Goal: Find specific page/section: Find specific page/section

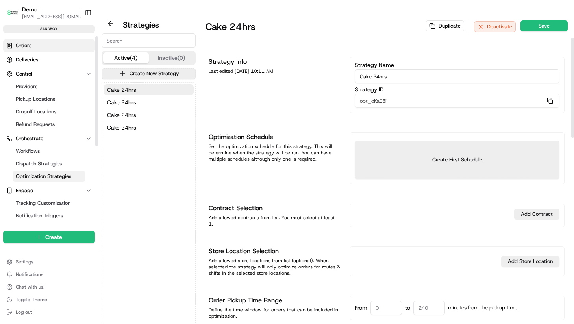
click at [38, 40] on link "Orders" at bounding box center [49, 45] width 92 height 13
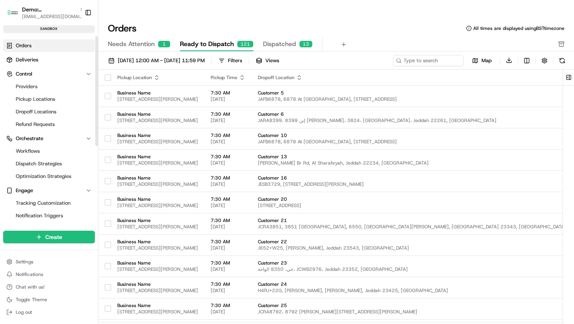
click at [38, 41] on link "Orders" at bounding box center [49, 45] width 92 height 13
click at [52, 67] on ul "Orders Deliveries Control Providers Pickup Locations Dropoff Locations Refund R…" at bounding box center [49, 137] width 92 height 197
click at [59, 146] on link "Workflows" at bounding box center [49, 151] width 73 height 11
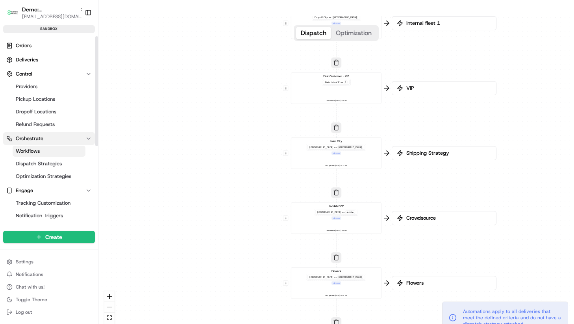
click at [63, 140] on button "Orchestrate" at bounding box center [49, 138] width 92 height 13
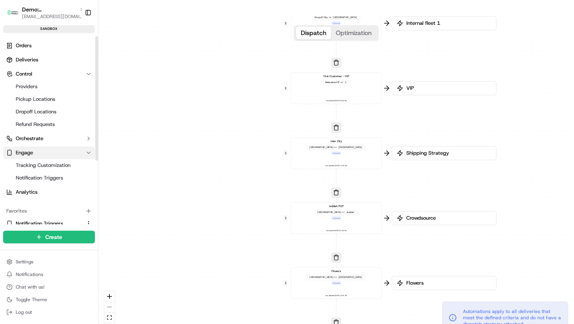
click at [56, 153] on button "Engage" at bounding box center [49, 152] width 92 height 13
click at [59, 151] on button "Engage" at bounding box center [49, 152] width 92 height 13
click at [61, 162] on span "Tracking Customization" at bounding box center [43, 165] width 55 height 7
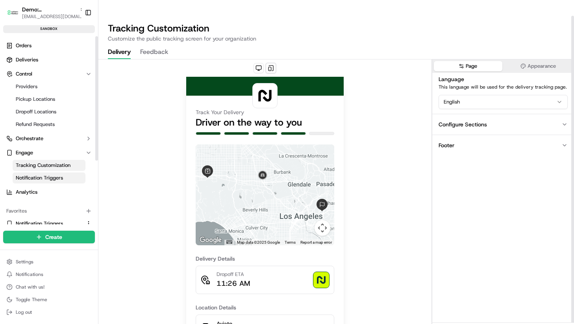
click at [66, 178] on link "Notification Triggers" at bounding box center [49, 177] width 73 height 11
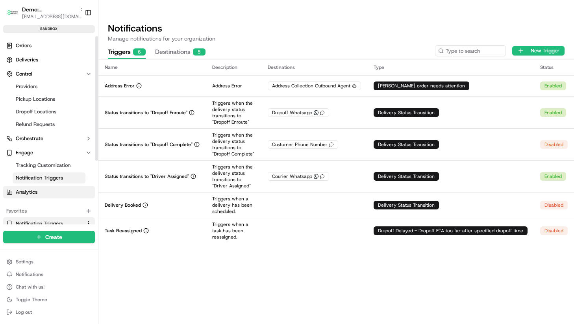
click at [59, 190] on link "Analytics" at bounding box center [49, 192] width 92 height 13
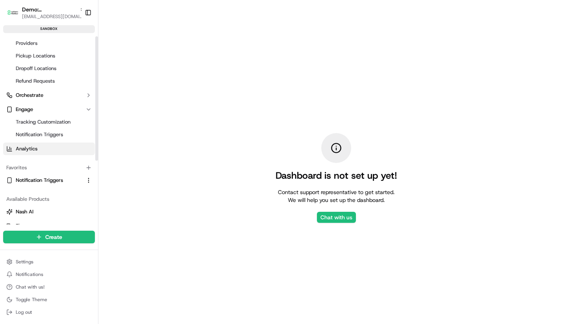
scroll to position [96, 0]
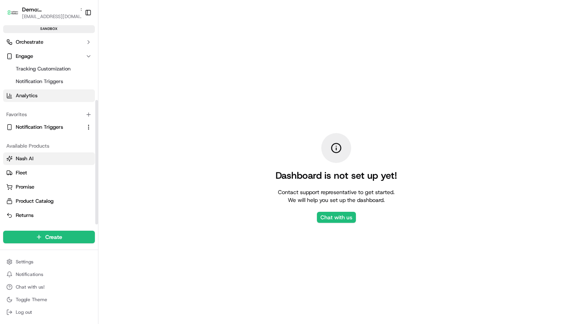
click at [50, 163] on button "Nash AI" at bounding box center [49, 158] width 92 height 13
